Goal: Communication & Community: Answer question/provide support

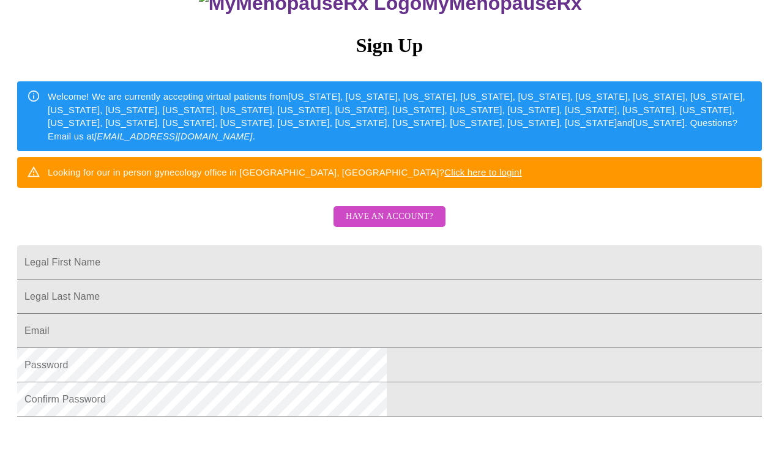
scroll to position [126, 0]
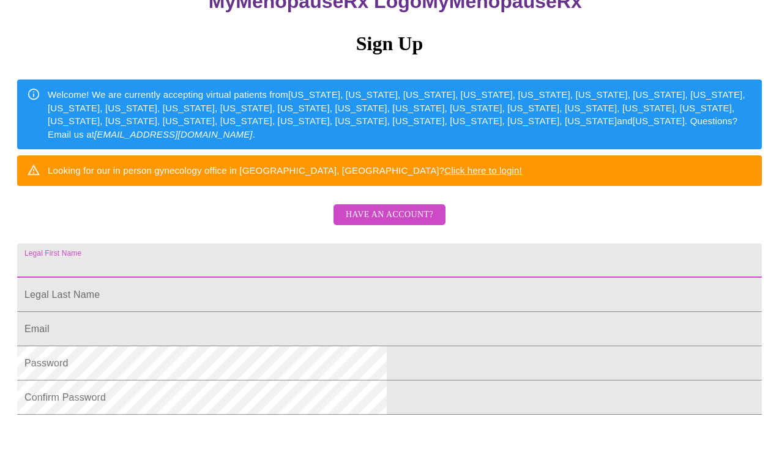
click at [245, 278] on input "Legal First Name" at bounding box center [389, 260] width 745 height 34
click at [381, 223] on span "Have an account?" at bounding box center [389, 214] width 87 height 15
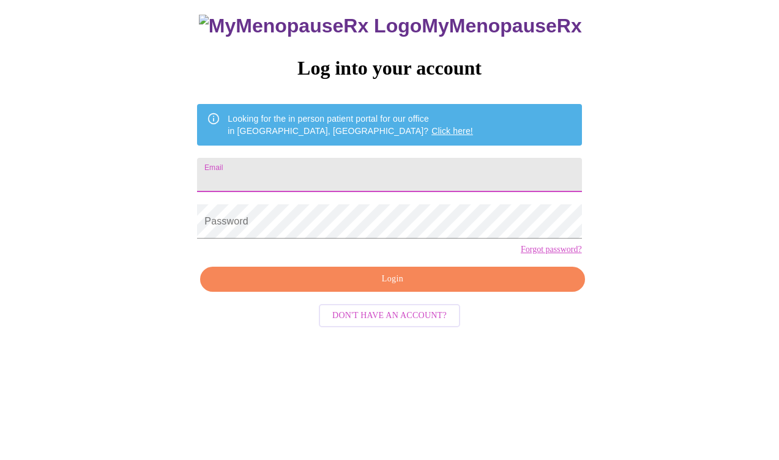
scroll to position [12, 0]
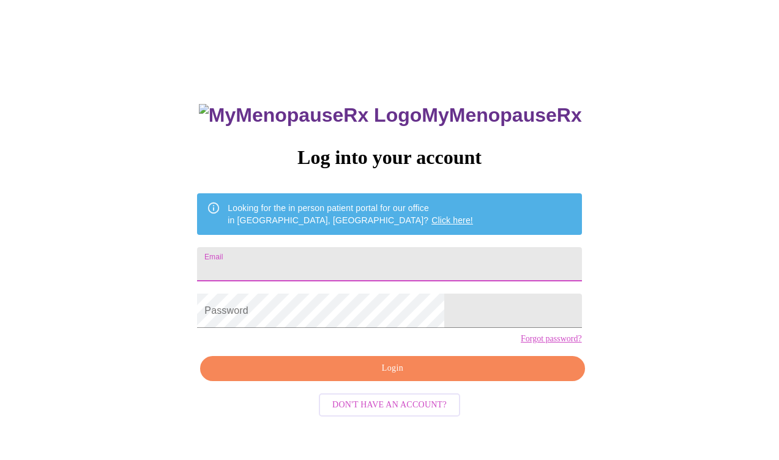
type input "[EMAIL_ADDRESS][DOMAIN_NAME]"
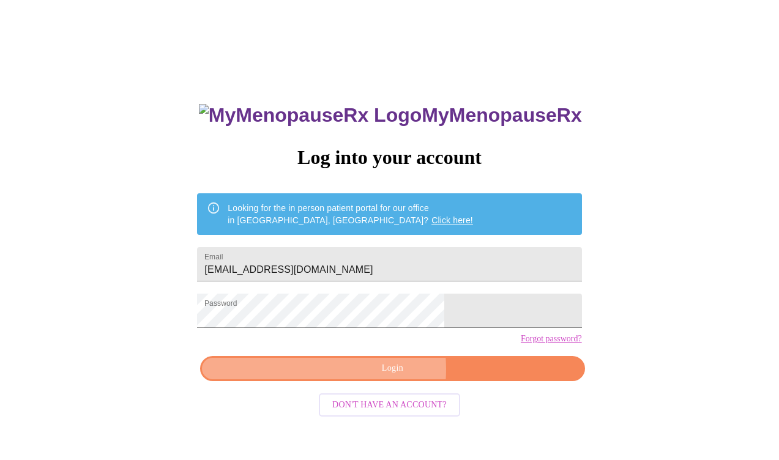
click at [353, 376] on span "Login" at bounding box center [392, 368] width 356 height 15
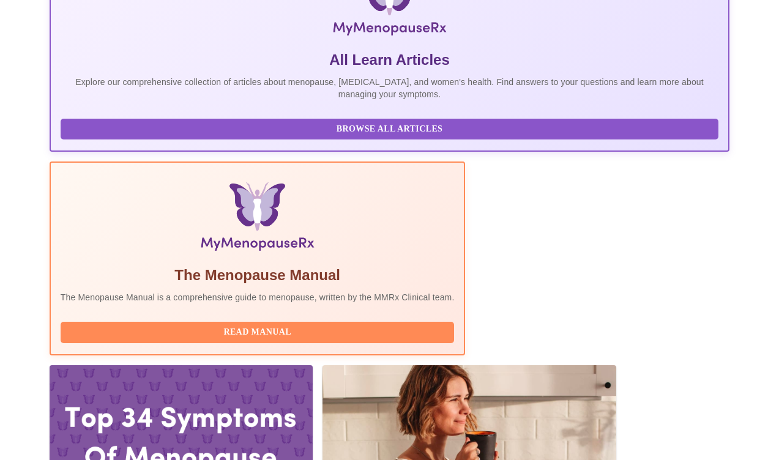
scroll to position [250, 0]
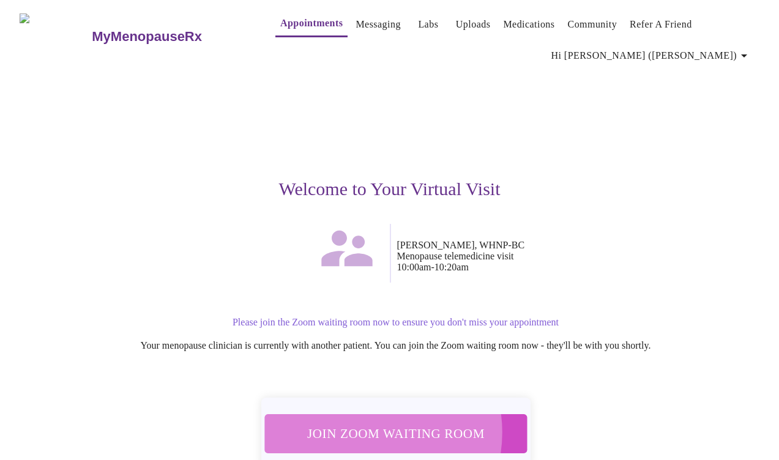
click at [366, 428] on span "Join Zoom Waiting Room" at bounding box center [395, 434] width 230 height 23
